Goal: Find specific page/section: Find specific page/section

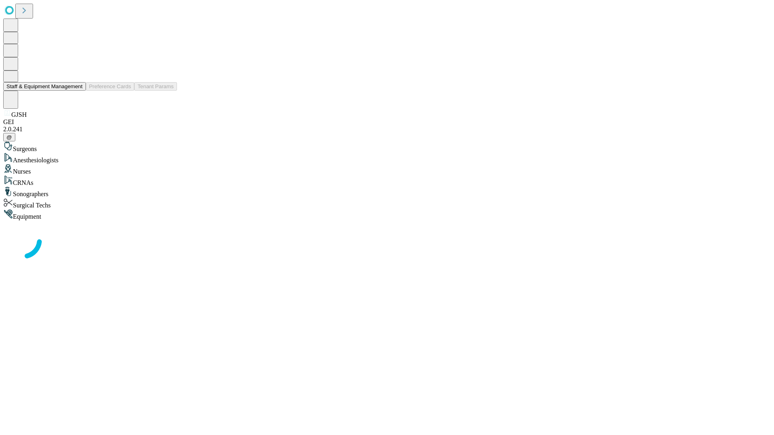
click at [77, 91] on button "Staff & Equipment Management" at bounding box center [44, 86] width 83 height 8
